Goal: Feedback & Contribution: Leave review/rating

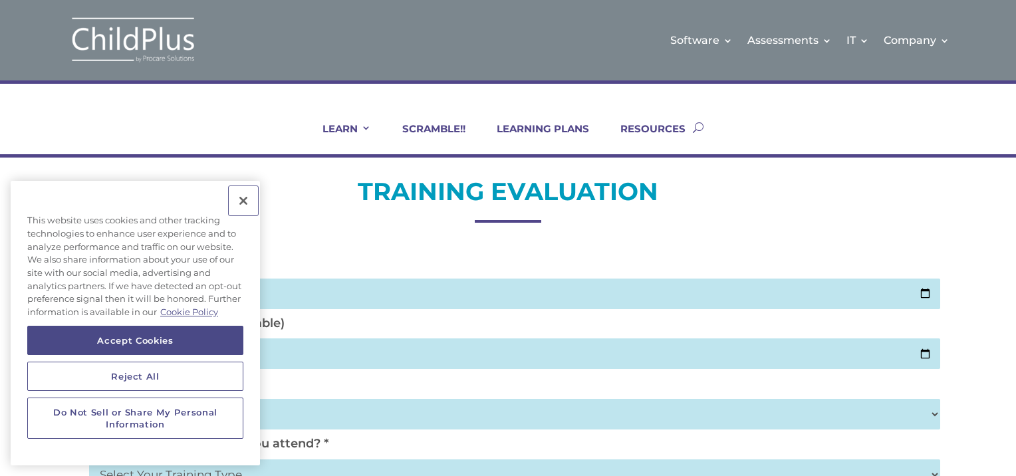
click at [245, 197] on button "Close" at bounding box center [243, 200] width 29 height 29
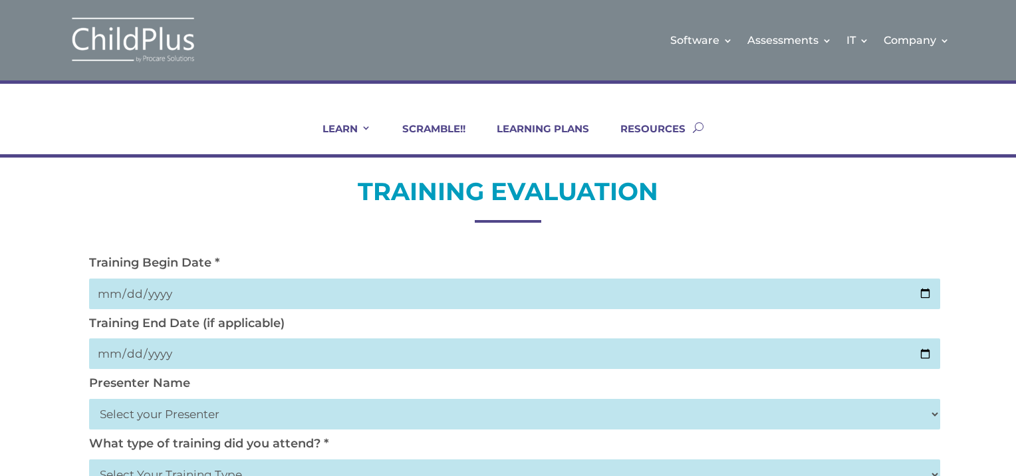
click at [925, 292] on input "date" at bounding box center [514, 294] width 851 height 31
type input "[DATE]"
click at [929, 354] on input "date" at bounding box center [514, 353] width 851 height 31
type input "[DATE]"
click at [210, 411] on select "Select your Presenter [PERSON_NAME] [PERSON_NAME] [PERSON_NAME] [PERSON_NAME] […" at bounding box center [514, 414] width 851 height 31
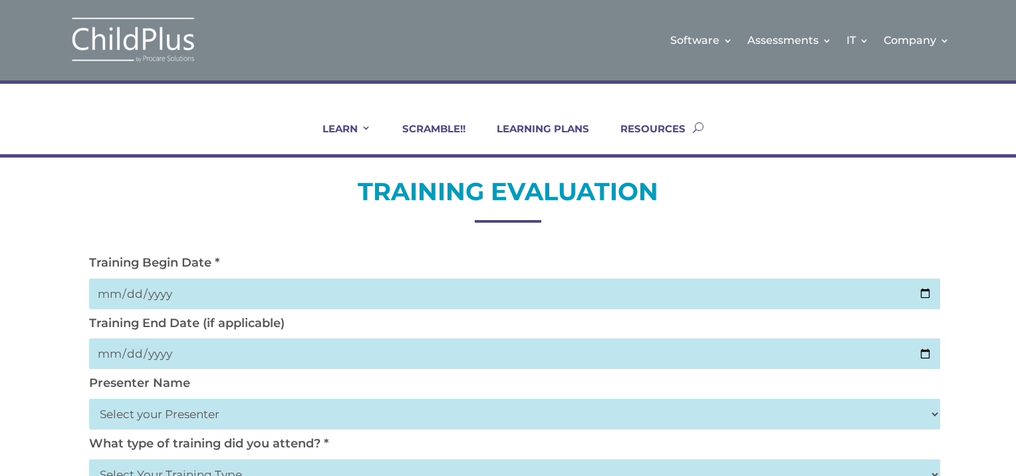
select select "[PERSON_NAME]"
click at [89, 399] on select "Select your Presenter [PERSON_NAME] [PERSON_NAME] [PERSON_NAME] [PERSON_NAME] […" at bounding box center [514, 414] width 851 height 31
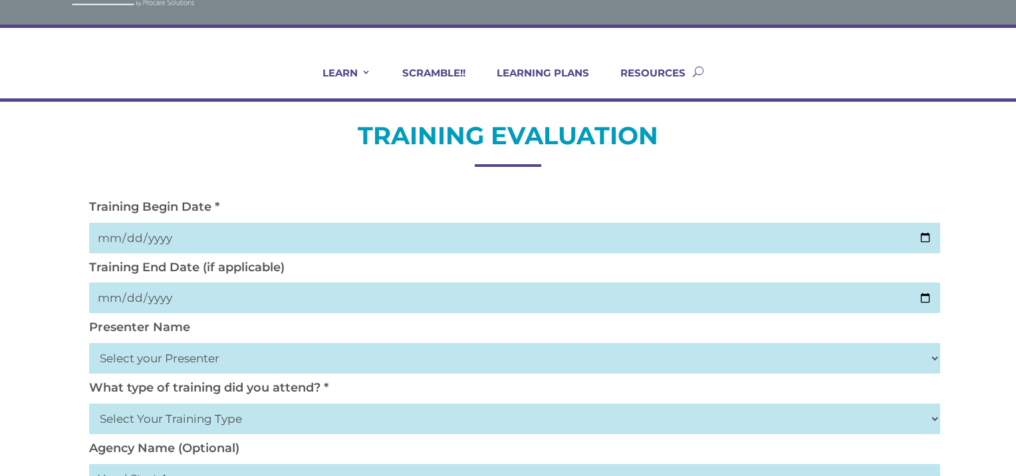
scroll to position [65, 0]
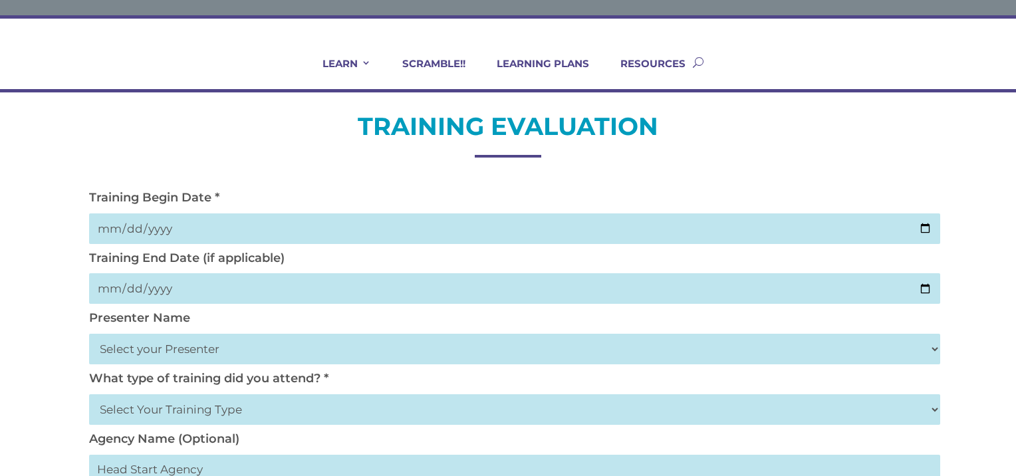
click at [249, 413] on select "Select Your Training Type On-site (at your agency) Virtual Visit Live Group Web…" at bounding box center [514, 409] width 851 height 31
select select "Virtual Visit"
click at [89, 394] on select "Select Your Training Type On-site (at your agency) Virtual Visit Live Group Web…" at bounding box center [514, 409] width 851 height 31
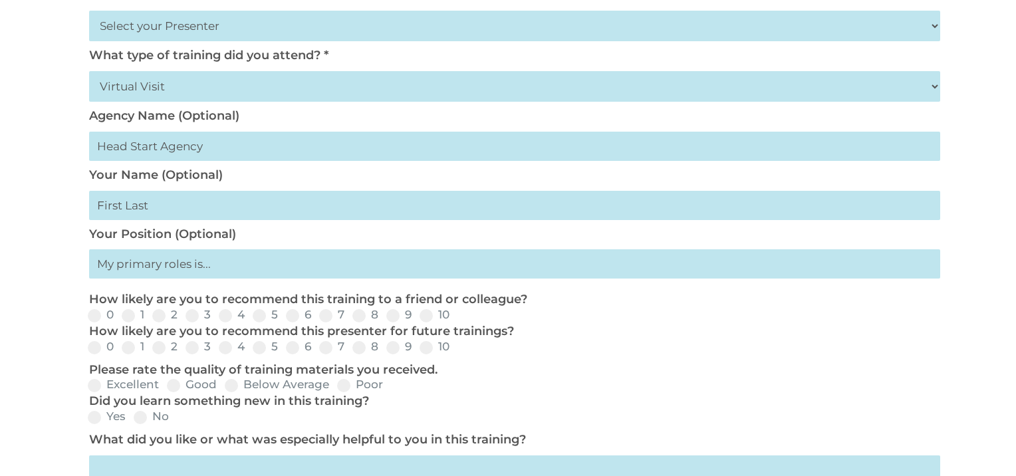
scroll to position [389, 0]
click at [324, 317] on span at bounding box center [325, 314] width 13 height 13
click at [351, 317] on input "7" at bounding box center [355, 319] width 9 height 9
radio input "true"
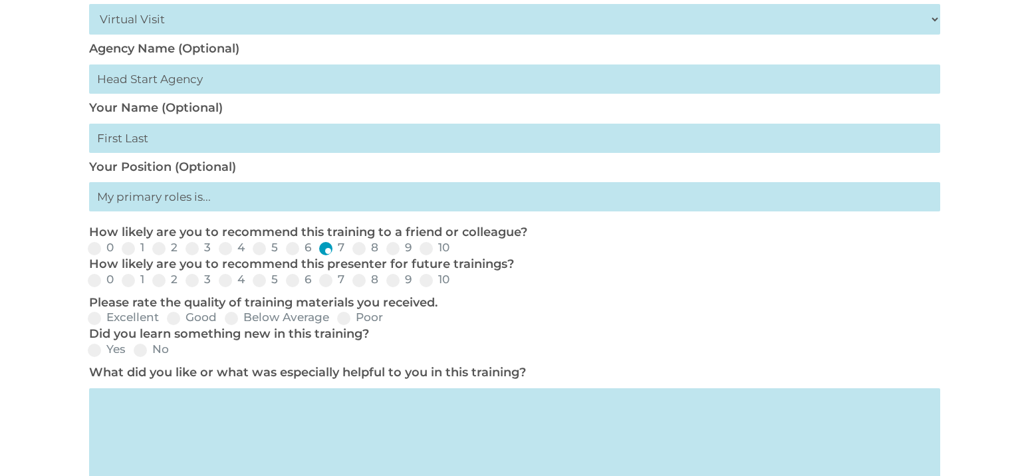
scroll to position [459, 0]
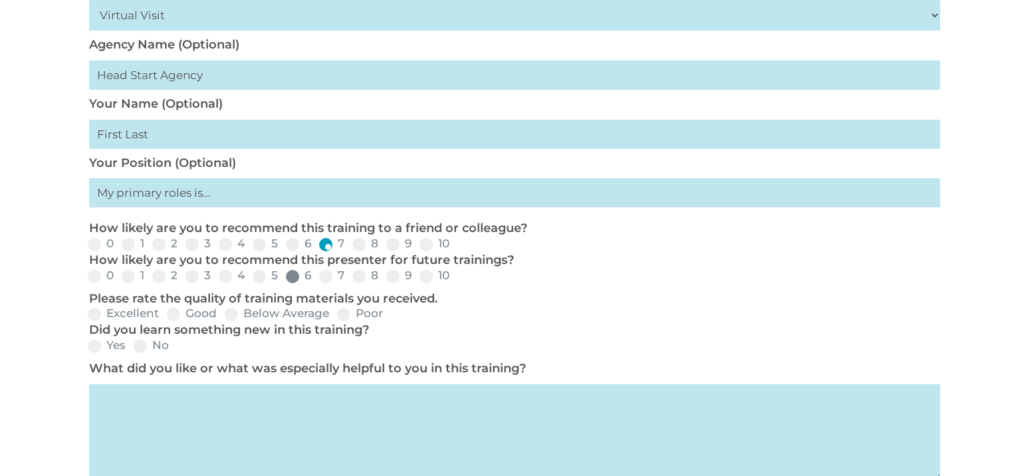
click at [291, 277] on span at bounding box center [292, 276] width 13 height 13
click at [318, 277] on input "6" at bounding box center [322, 281] width 9 height 9
radio input "true"
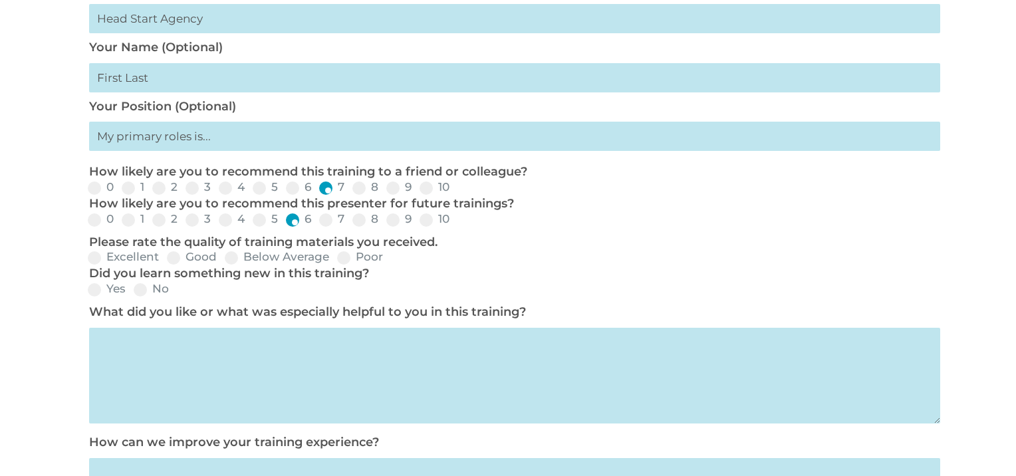
scroll to position [520, 0]
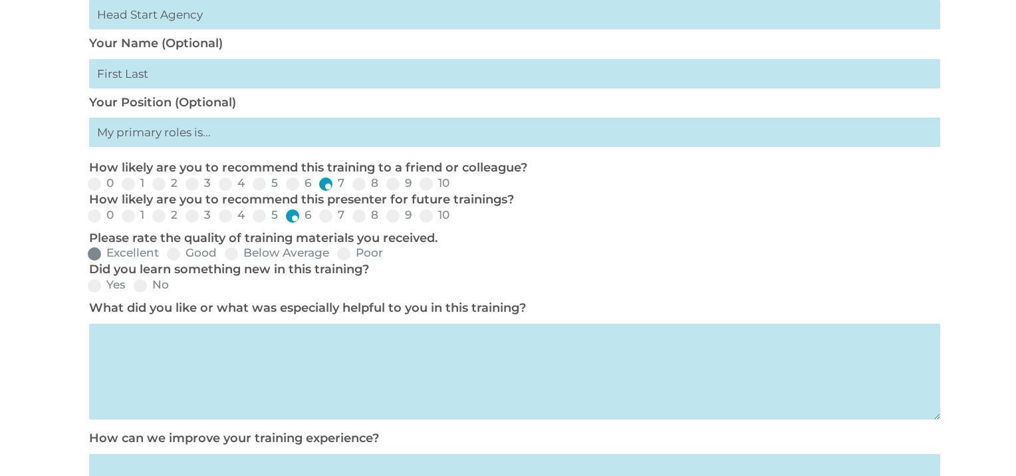
click at [96, 259] on span at bounding box center [94, 253] width 13 height 13
click at [166, 259] on input "Excellent" at bounding box center [170, 258] width 9 height 9
radio input "true"
click at [90, 285] on span at bounding box center [94, 285] width 13 height 13
click at [132, 286] on input "Yes" at bounding box center [136, 290] width 9 height 9
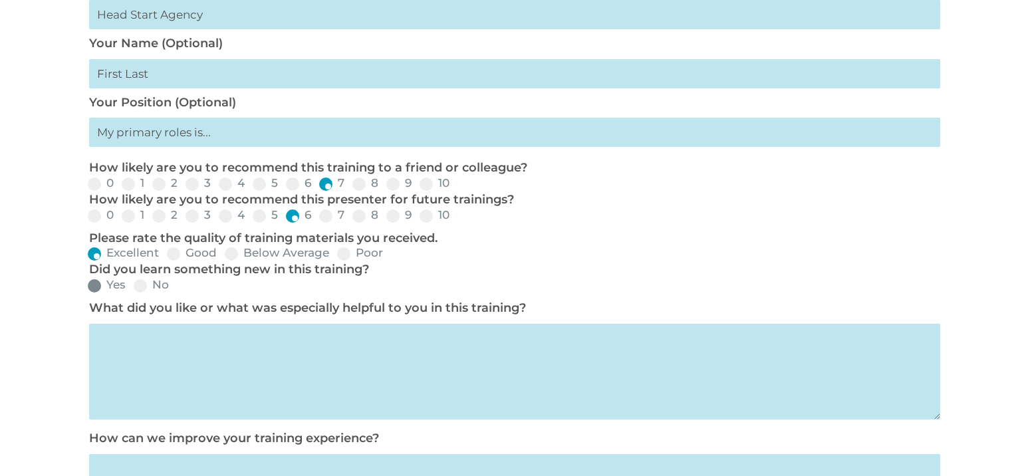
radio input "true"
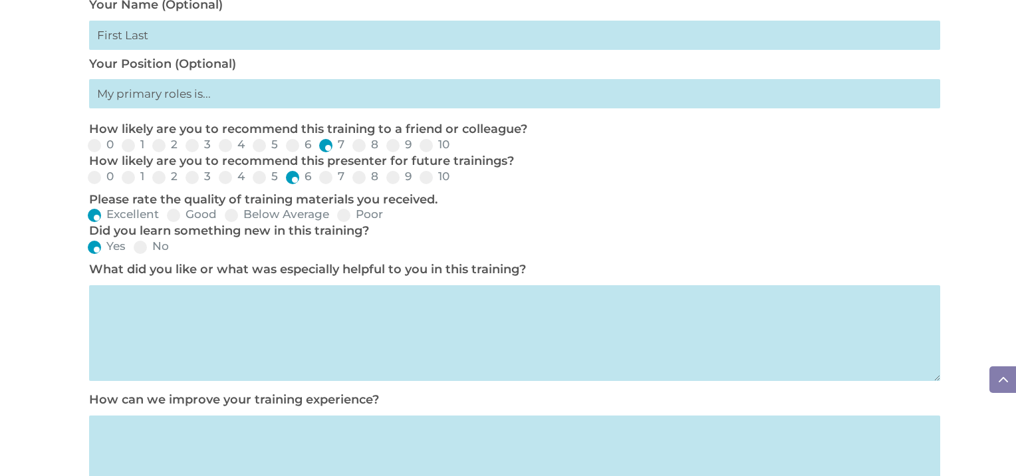
scroll to position [566, 0]
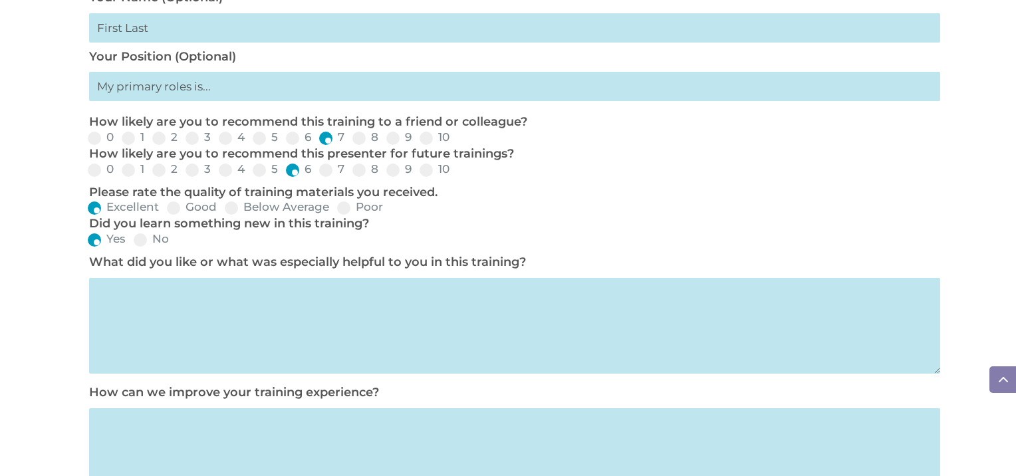
click at [164, 294] on textarea at bounding box center [514, 326] width 851 height 96
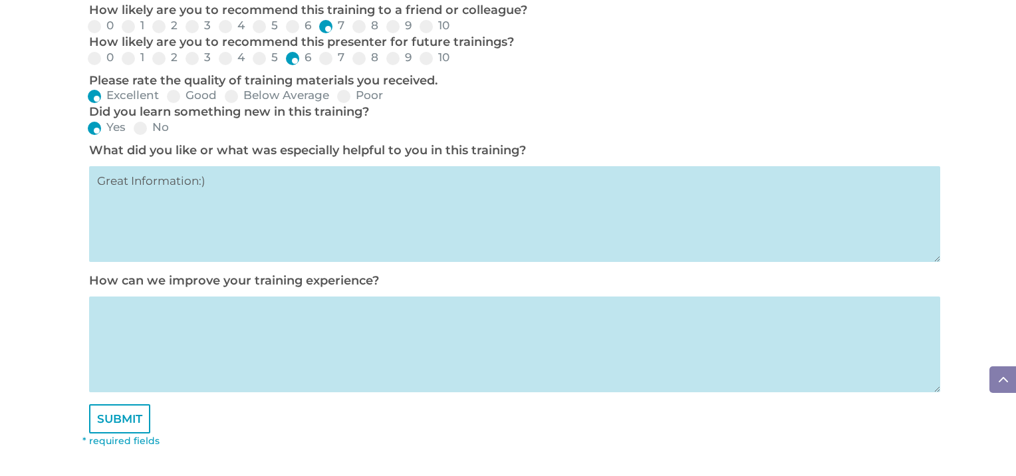
scroll to position [681, 0]
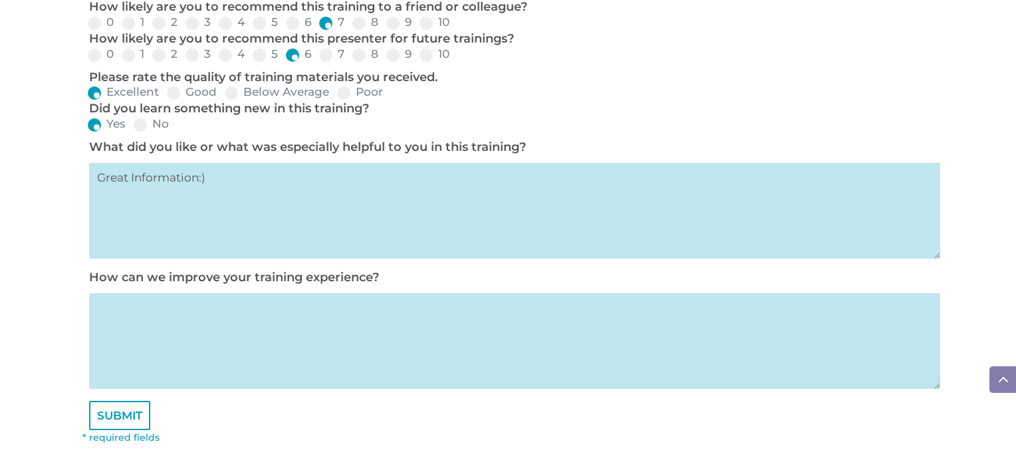
type textarea "Great Information:)"
click at [138, 316] on textarea at bounding box center [514, 341] width 851 height 96
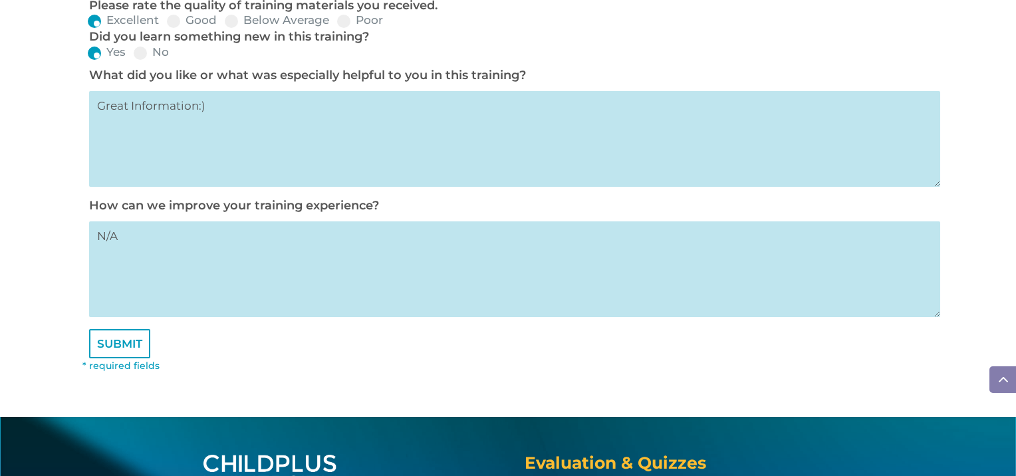
scroll to position [754, 0]
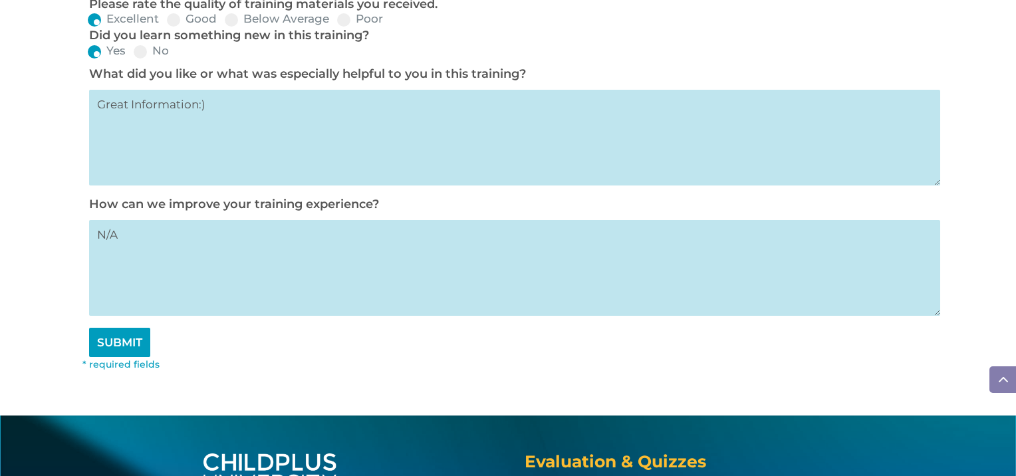
type textarea "N/A"
click at [133, 346] on input "SUBMIT" at bounding box center [119, 342] width 61 height 29
click at [112, 345] on input "SUBMIT" at bounding box center [119, 342] width 61 height 29
